Goal: Entertainment & Leisure: Consume media (video, audio)

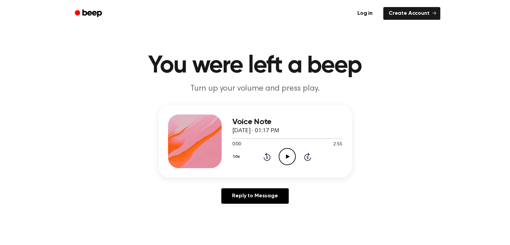
click at [293, 157] on icon "Play Audio" at bounding box center [287, 156] width 17 height 17
click at [287, 156] on icon at bounding box center [288, 156] width 4 height 4
click at [289, 139] on div at bounding box center [288, 138] width 110 height 5
click at [307, 156] on icon "Skip 5 seconds" at bounding box center [307, 156] width 7 height 9
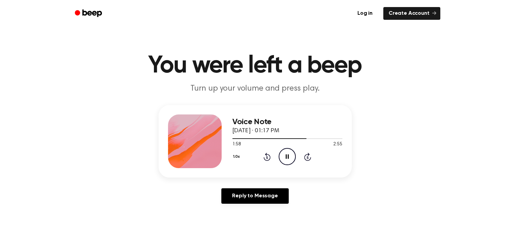
click at [286, 157] on icon at bounding box center [287, 156] width 3 height 4
click at [291, 158] on icon "Play Audio" at bounding box center [287, 156] width 17 height 17
click at [307, 156] on icon "Skip 5 seconds" at bounding box center [307, 156] width 7 height 9
